Goal: Navigation & Orientation: Find specific page/section

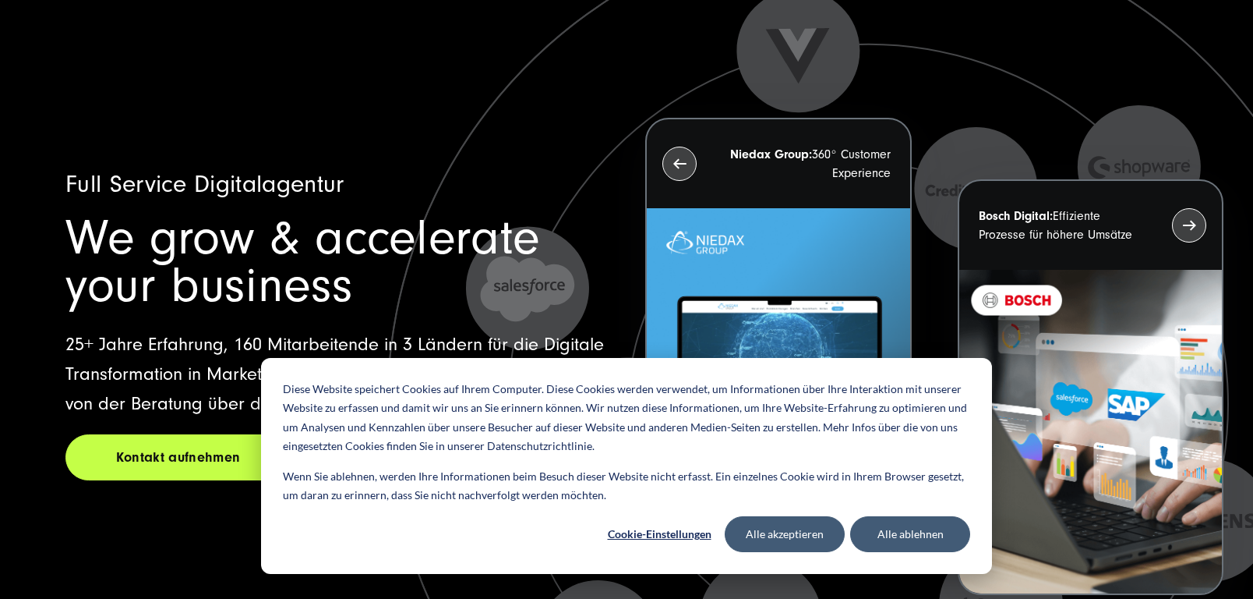
scroll to position [41, 0]
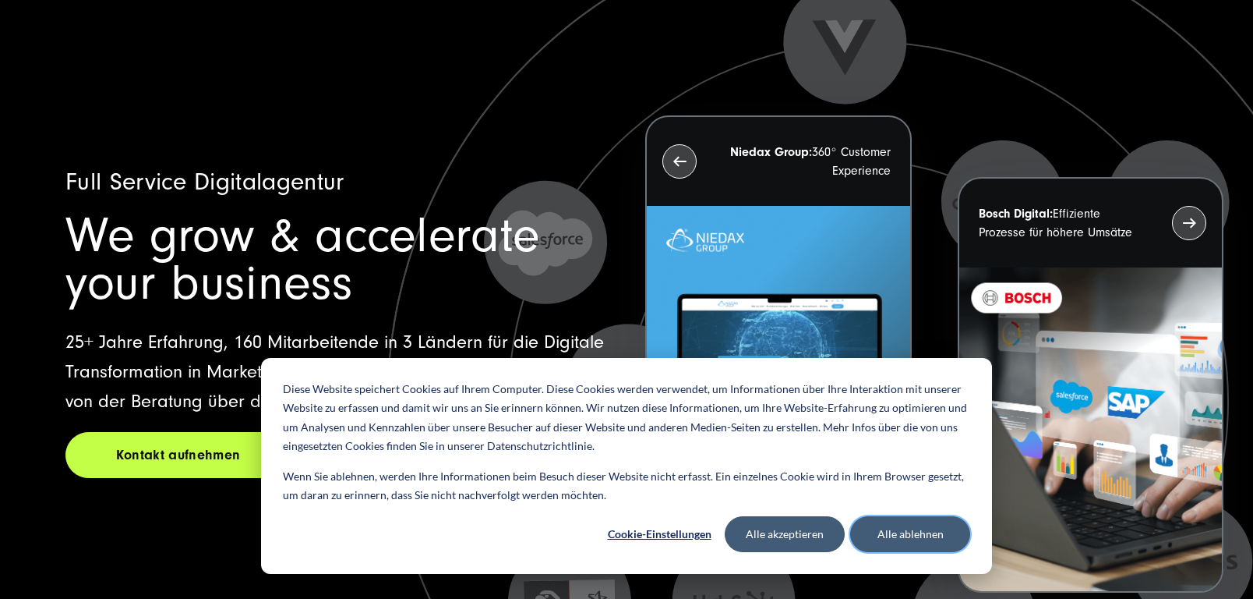
click at [915, 528] on button "Alle ablehnen" at bounding box center [910, 534] width 120 height 36
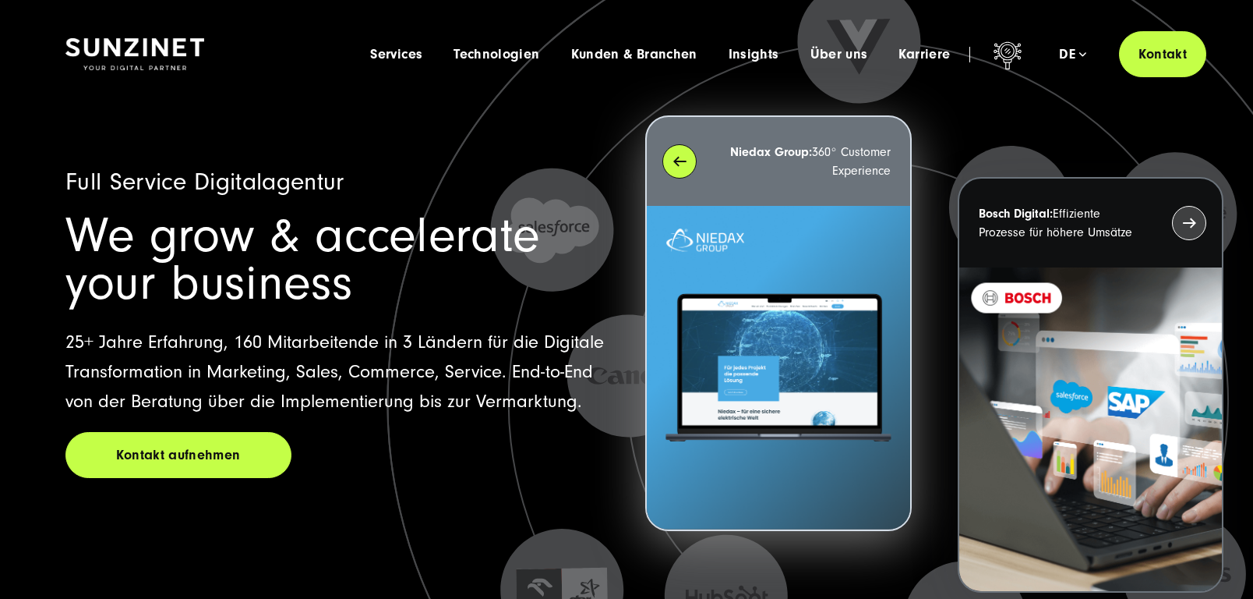
scroll to position [0, 0]
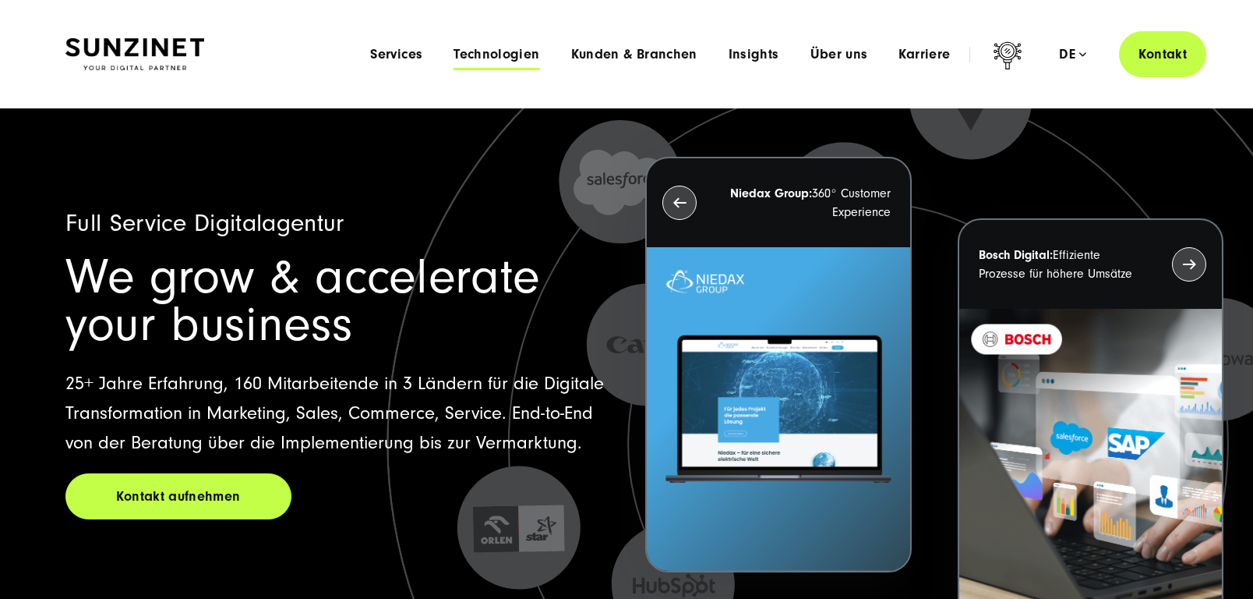
click at [505, 51] on span "Technologien" at bounding box center [497, 55] width 86 height 16
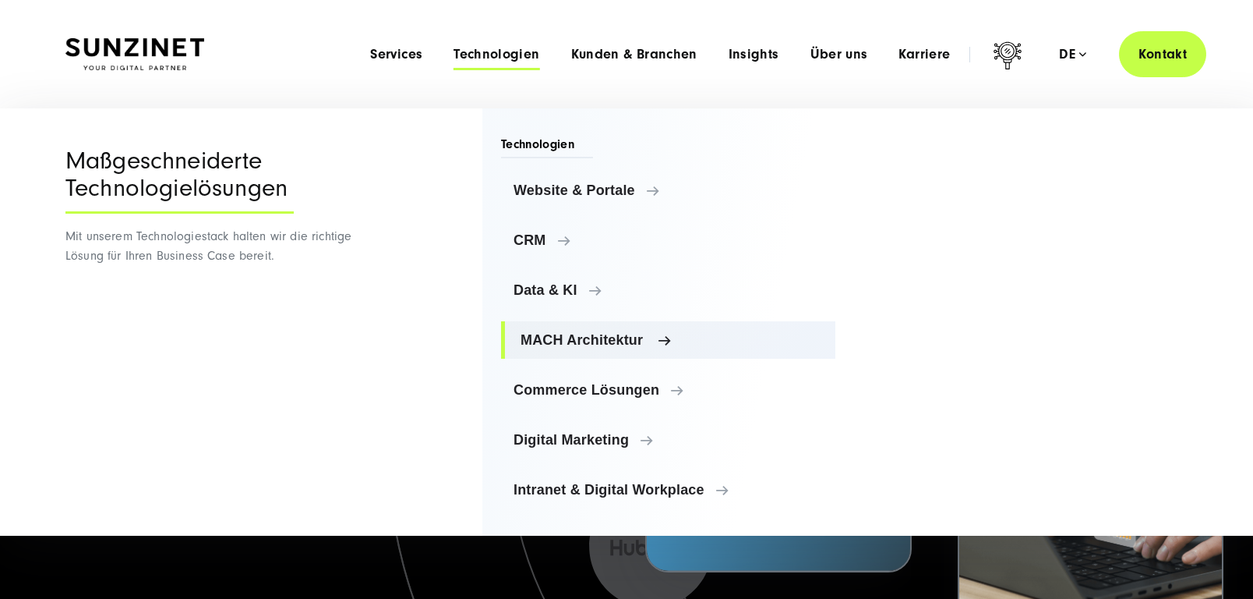
click at [591, 337] on span "MACH Architektur" at bounding box center [672, 340] width 302 height 16
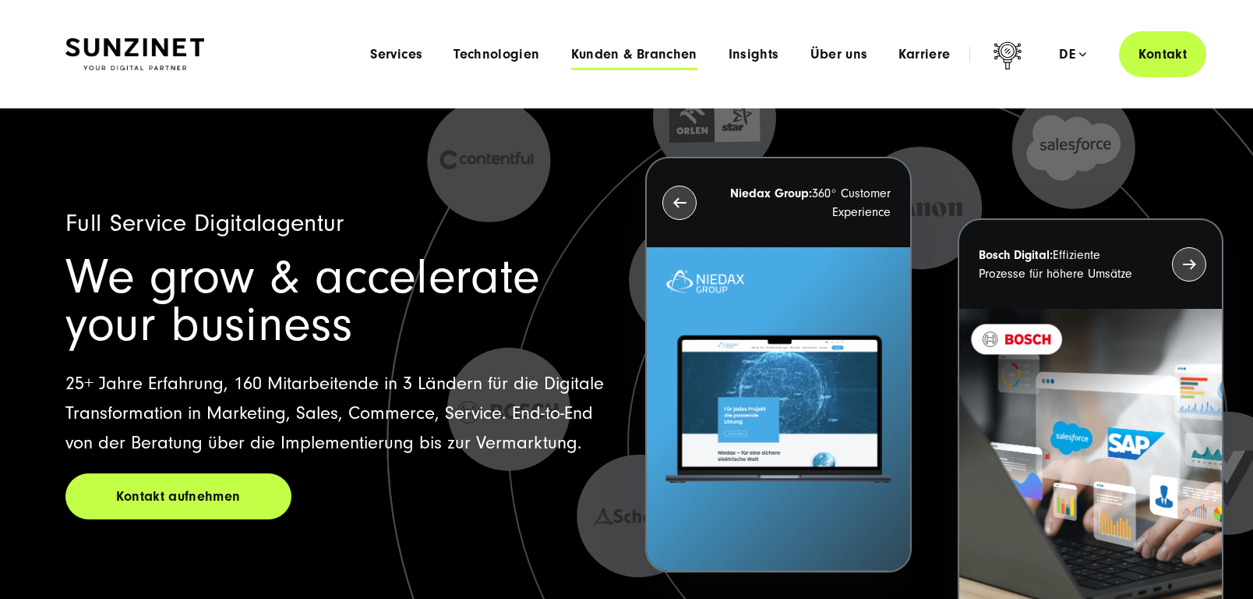
click at [667, 48] on span "Kunden & Branchen" at bounding box center [634, 55] width 126 height 16
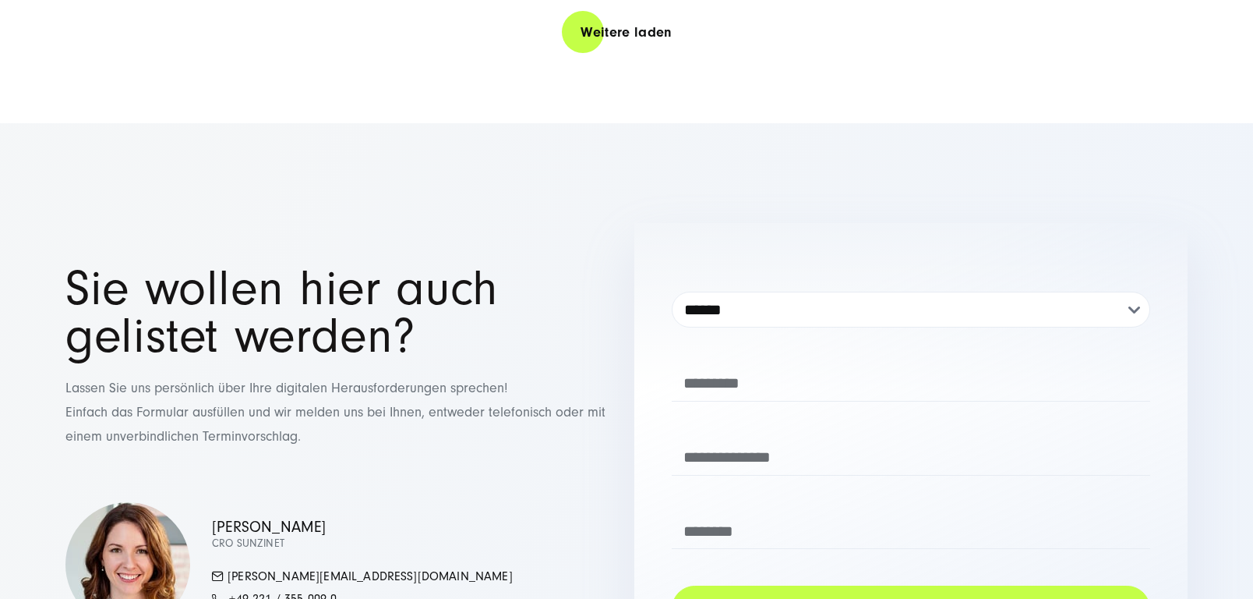
scroll to position [3679, 0]
